Goal: Transaction & Acquisition: Register for event/course

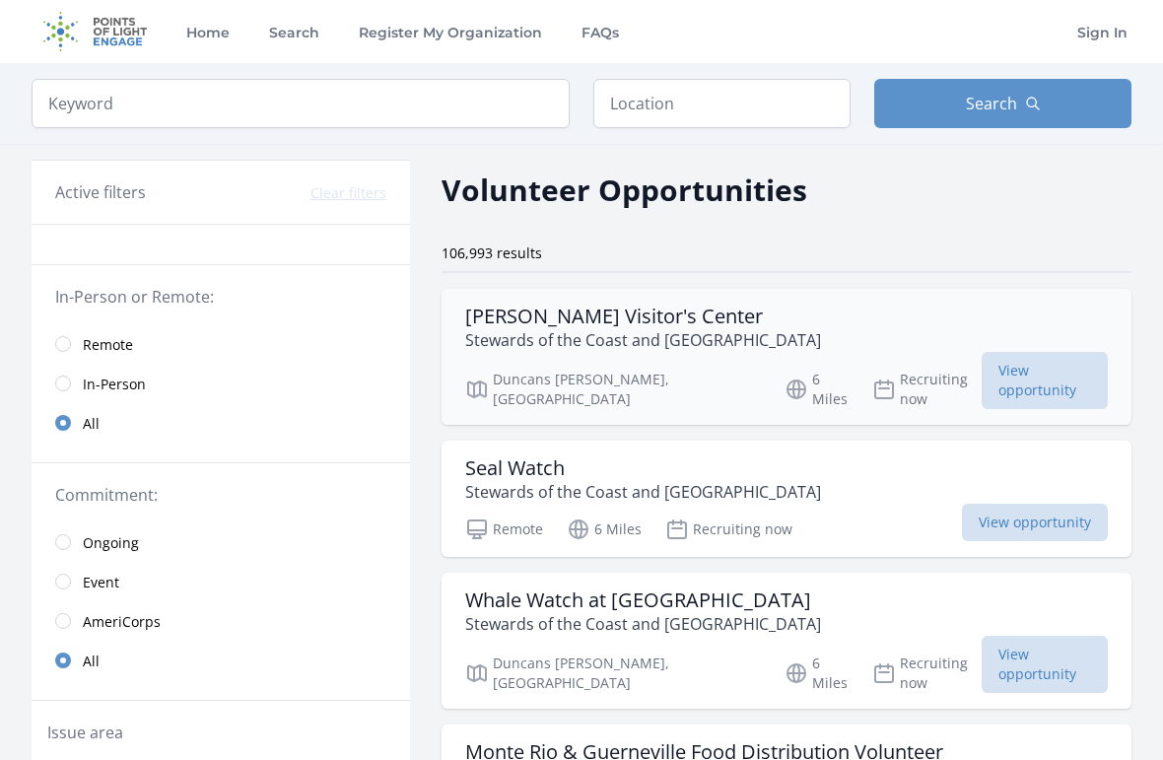
click at [647, 333] on p "Stewards of the Coast and Redwoods" at bounding box center [643, 340] width 356 height 24
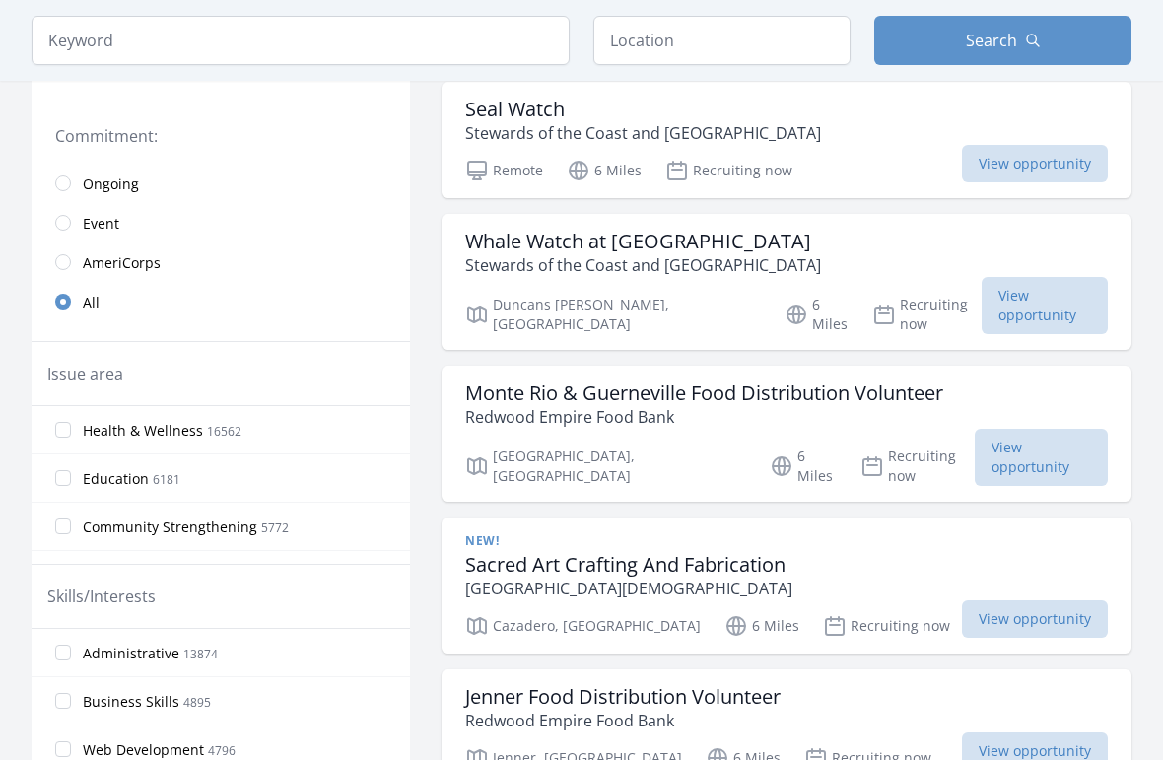
scroll to position [358, 0]
click at [502, 554] on h3 "Sacred Art Crafting And Fabrication" at bounding box center [628, 566] width 327 height 24
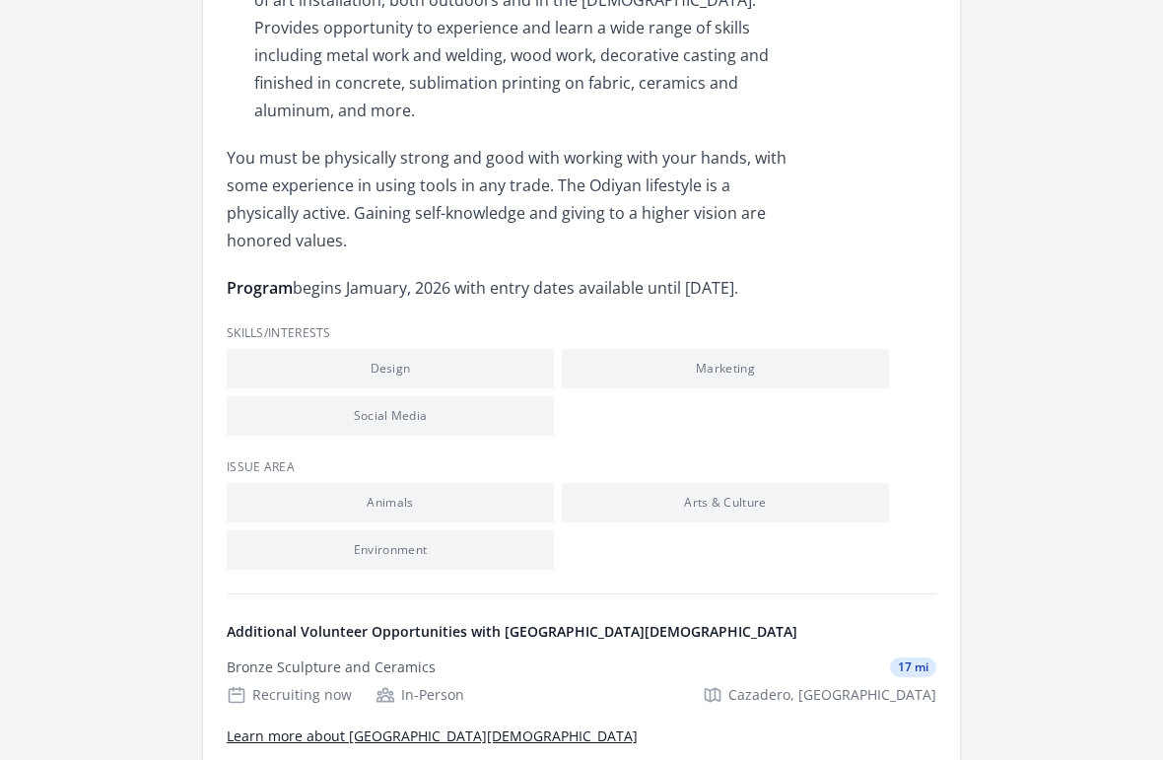
scroll to position [1412, 0]
click at [248, 726] on link "Learn more about Odiyan Buddhist Country Center" at bounding box center [432, 735] width 411 height 19
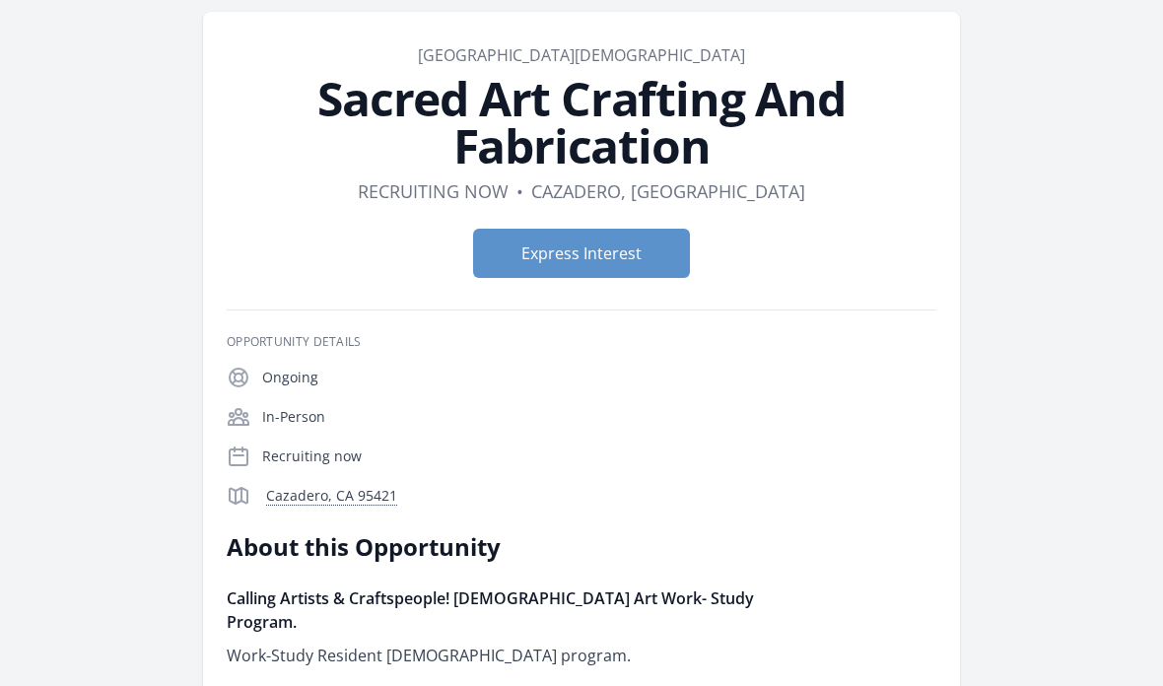
scroll to position [0, 0]
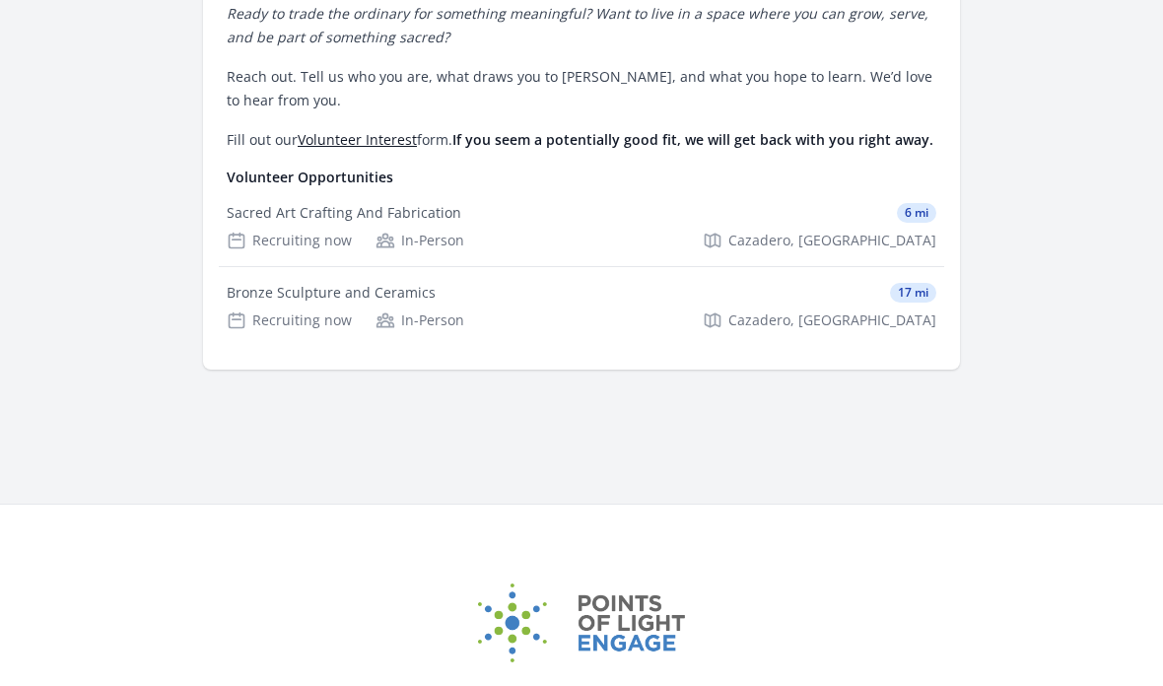
scroll to position [714, 0]
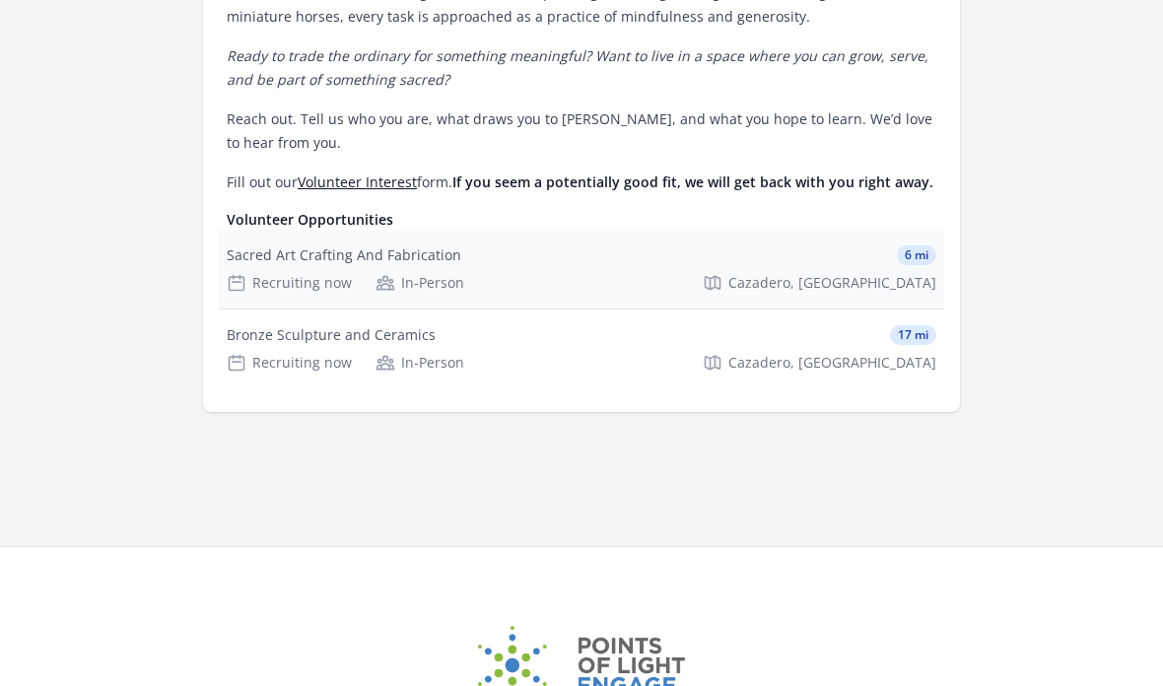
click at [272, 246] on div "Sacred Art Crafting And Fabrication" at bounding box center [344, 256] width 235 height 20
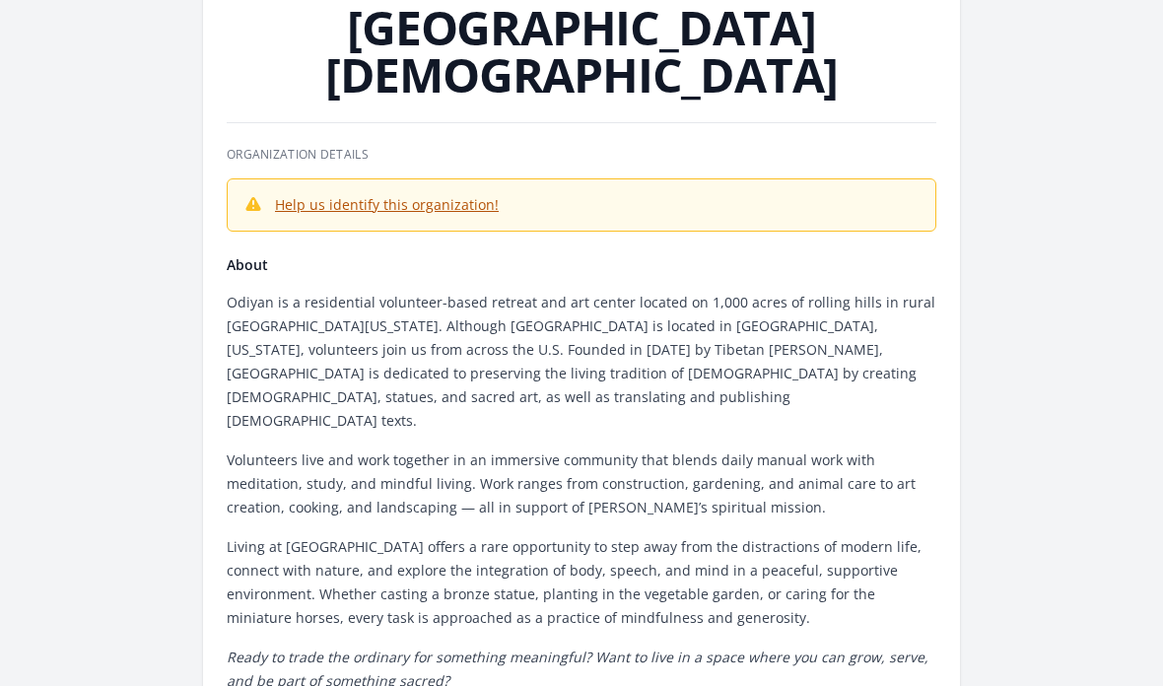
scroll to position [102, 0]
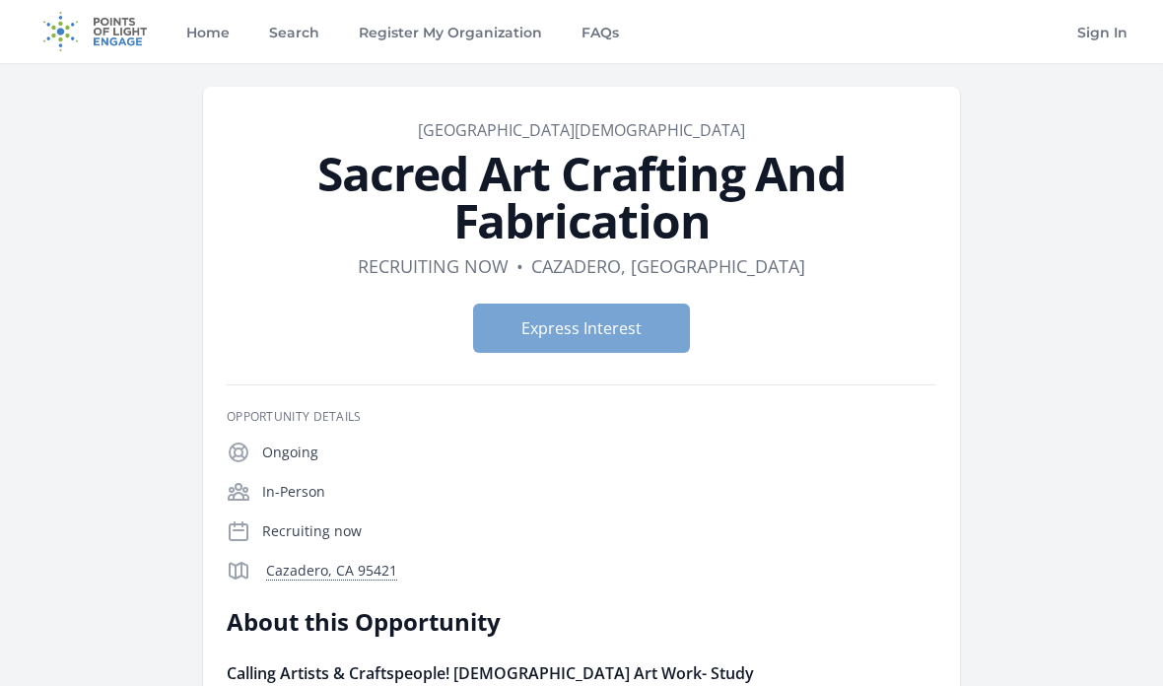
click at [648, 338] on button "Express Interest" at bounding box center [581, 328] width 217 height 49
